Goal: Transaction & Acquisition: Download file/media

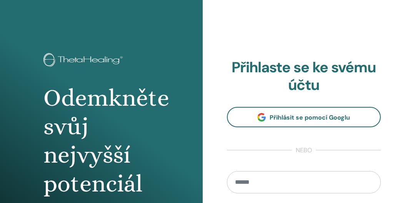
scroll to position [77, 0]
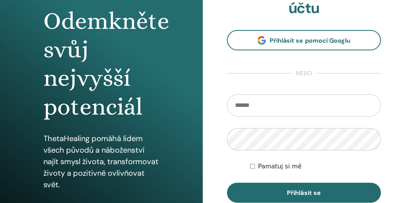
click at [241, 107] on input "email" at bounding box center [304, 105] width 154 height 22
type input "**********"
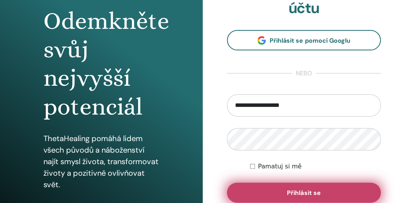
click at [299, 187] on button "Přihlásit se" at bounding box center [304, 193] width 154 height 20
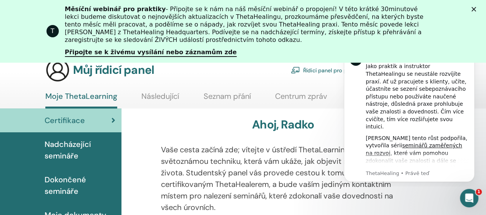
click at [405, 8] on polygon "Zavřít" at bounding box center [474, 9] width 5 height 5
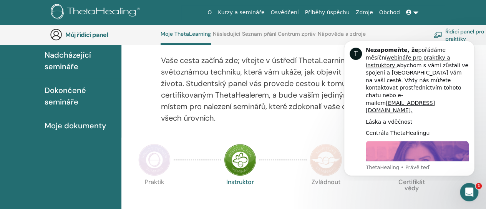
scroll to position [97, 0]
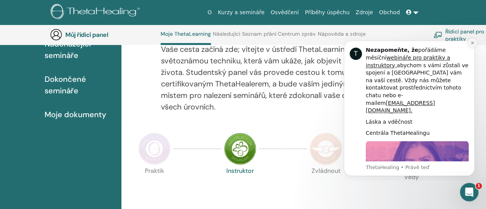
click at [405, 44] on icon "Zavřít oznámení" at bounding box center [473, 43] width 4 height 4
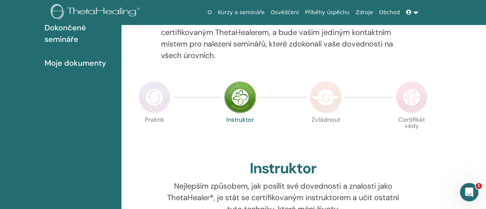
scroll to position [135, 0]
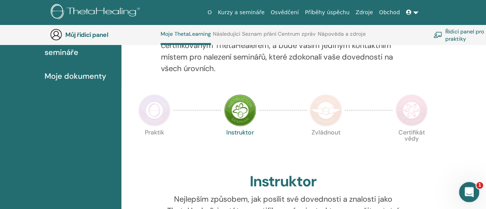
click at [405, 184] on div "Otevřít messenger Intercom" at bounding box center [468, 190] width 25 height 25
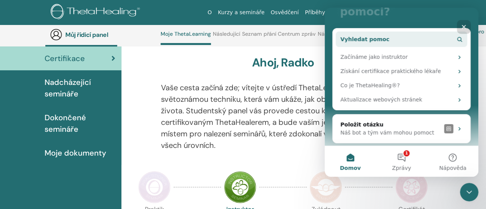
scroll to position [84, 0]
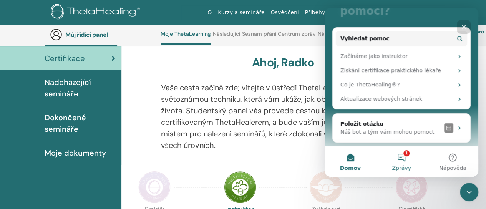
click at [405, 166] on font "Zprávy" at bounding box center [401, 168] width 19 height 6
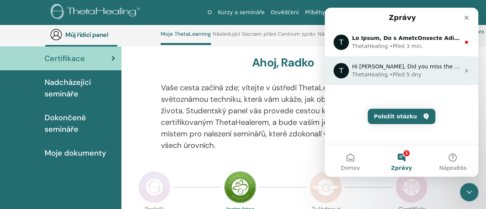
click at [405, 73] on div "ThetaHealing • Před 5 dny" at bounding box center [406, 75] width 108 height 8
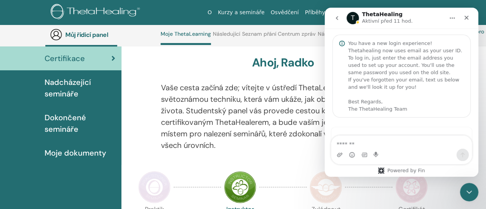
scroll to position [0, 0]
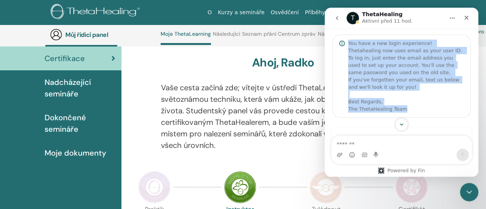
drag, startPoint x: 349, startPoint y: 43, endPoint x: 408, endPoint y: 107, distance: 87.6
click at [405, 107] on div "You have a new login experience! Thetahealing now uses email as your user ID. T…" at bounding box center [406, 76] width 116 height 73
copy div "You have a new login experience! Thetahealing now uses email as your user ID. T…"
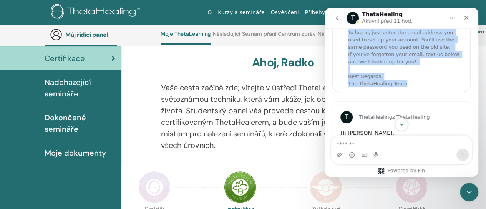
scroll to position [69, 0]
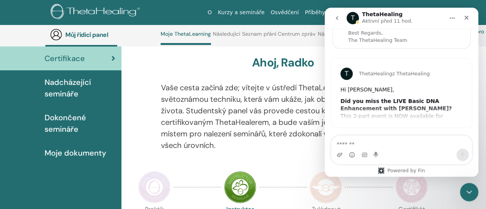
click at [405, 104] on div "T ThetaHealing z ThetaHealing Hi Radka, Did you miss the LIVE Basic DNA Enhance…" at bounding box center [401, 92] width 141 height 69
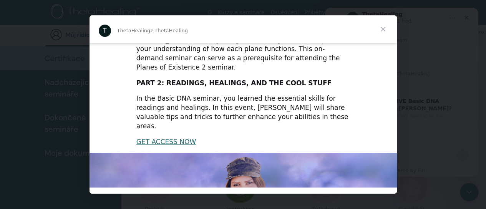
scroll to position [0, 0]
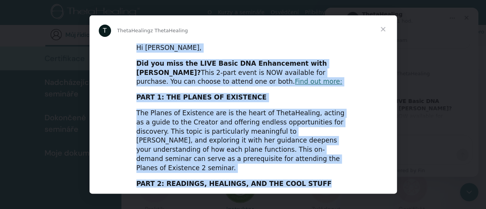
drag, startPoint x: 135, startPoint y: 48, endPoint x: 307, endPoint y: 173, distance: 213.1
copy div "Hi Radka, Did you miss the LIVE Basic DNA Enhancement with Vianna? This 2-part …"
drag, startPoint x: 195, startPoint y: 111, endPoint x: 110, endPoint y: 37, distance: 112.9
click at [110, 37] on div "T ThetaHealing z ThetaHealing Hi Radka, Did you miss the LIVE Basic DNA Enhance…" at bounding box center [244, 104] width 308 height 178
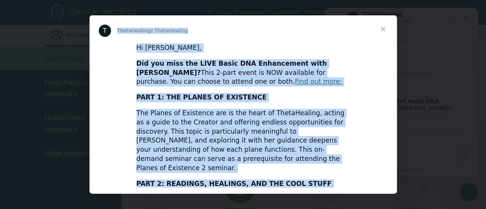
copy div "ThetaHealing z ThetaHealing Hi Radka, Did you miss the LIVE Basic DNA Enhanceme…"
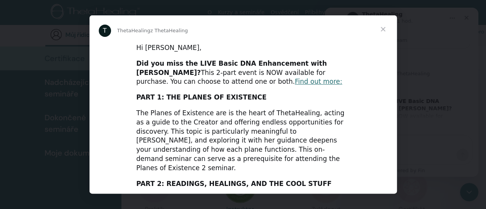
click at [384, 29] on span "Zavřít" at bounding box center [384, 29] width 28 height 28
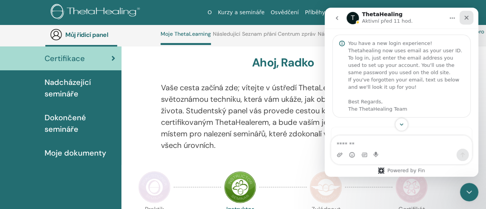
click at [405, 17] on icon "Zavřít" at bounding box center [467, 18] width 6 height 6
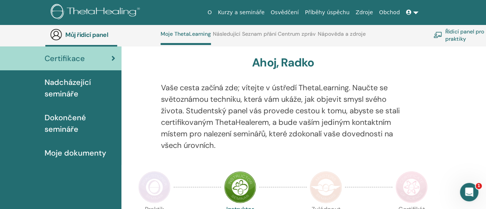
scroll to position [54, 0]
click at [61, 122] on font "Dokončené semináře" at bounding box center [66, 124] width 42 height 22
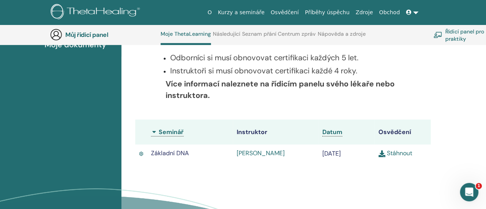
scroll to position [212, 0]
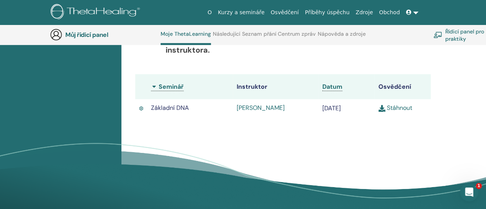
click at [385, 109] on link "Stáhnout" at bounding box center [396, 108] width 34 height 8
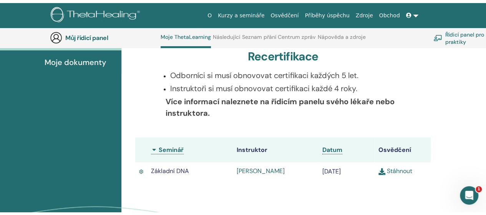
scroll to position [0, 0]
